Goal: Task Accomplishment & Management: Manage account settings

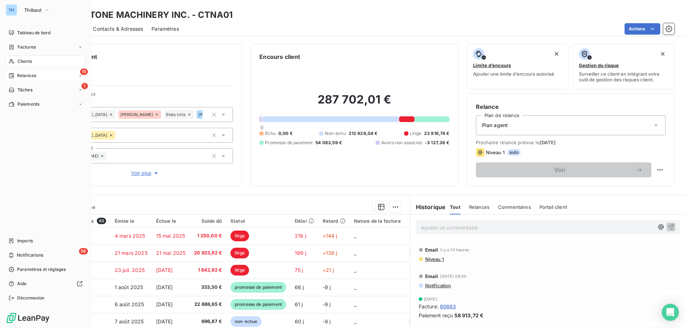
click at [18, 75] on span "Relances" at bounding box center [26, 76] width 19 height 6
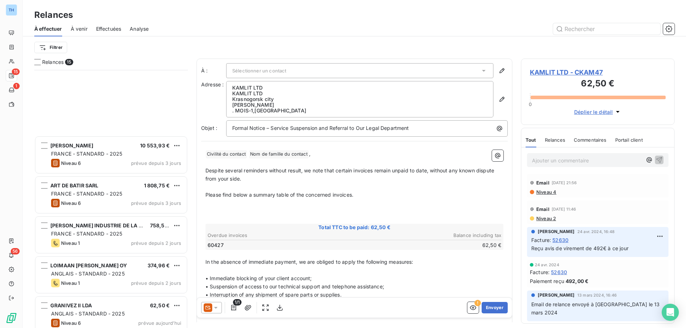
scroll to position [342, 0]
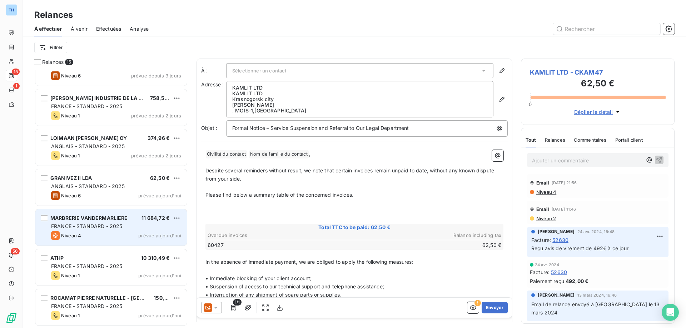
click at [113, 240] on div "MARBRERIE VANDERMARLIERE 11 684,72 € FRANCE - STANDARD - 2025 Niveau 4 prévue a…" at bounding box center [111, 227] width 152 height 36
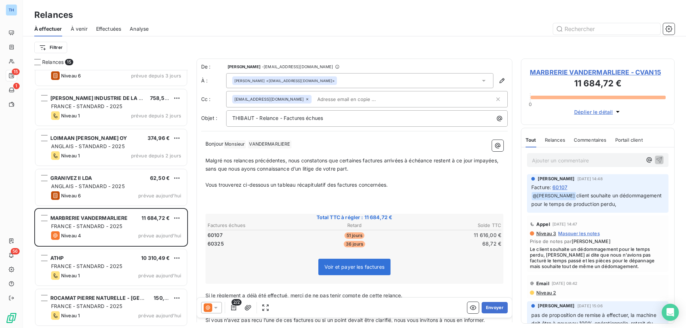
click at [548, 69] on span "MARBRERIE VANDERMARLIERE - CVAN15" at bounding box center [598, 73] width 136 height 10
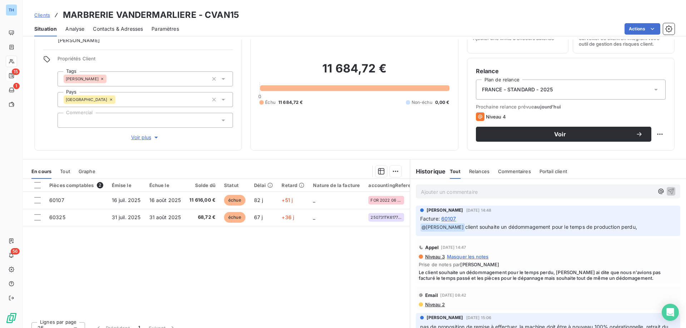
scroll to position [45, 0]
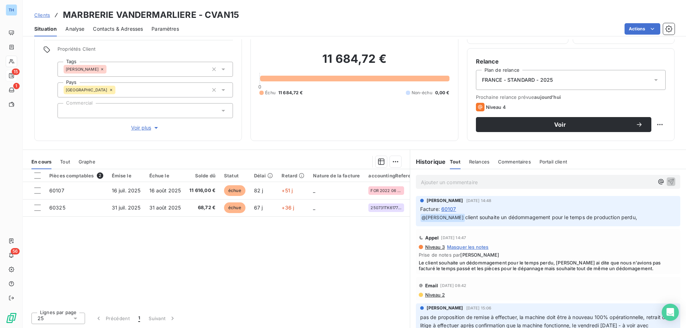
click at [144, 128] on span "Voir plus" at bounding box center [145, 127] width 29 height 7
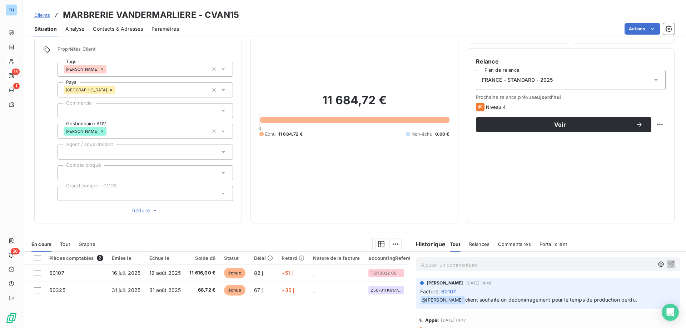
scroll to position [0, 0]
